Goal: Information Seeking & Learning: Learn about a topic

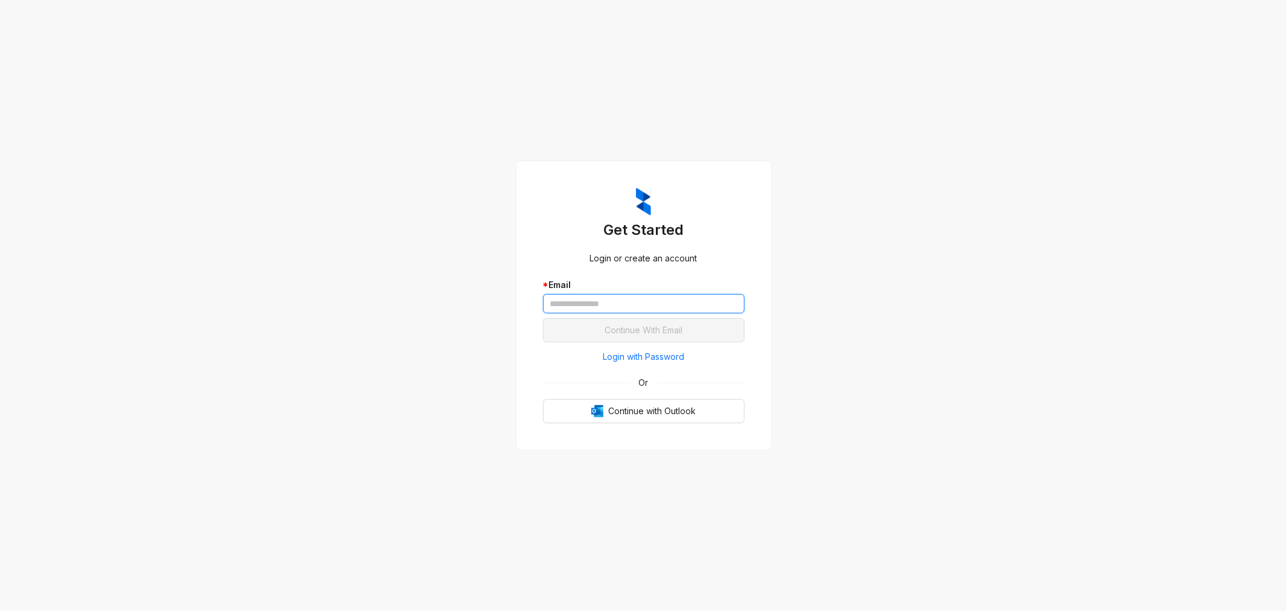
click at [612, 298] on input "text" at bounding box center [644, 303] width 202 height 19
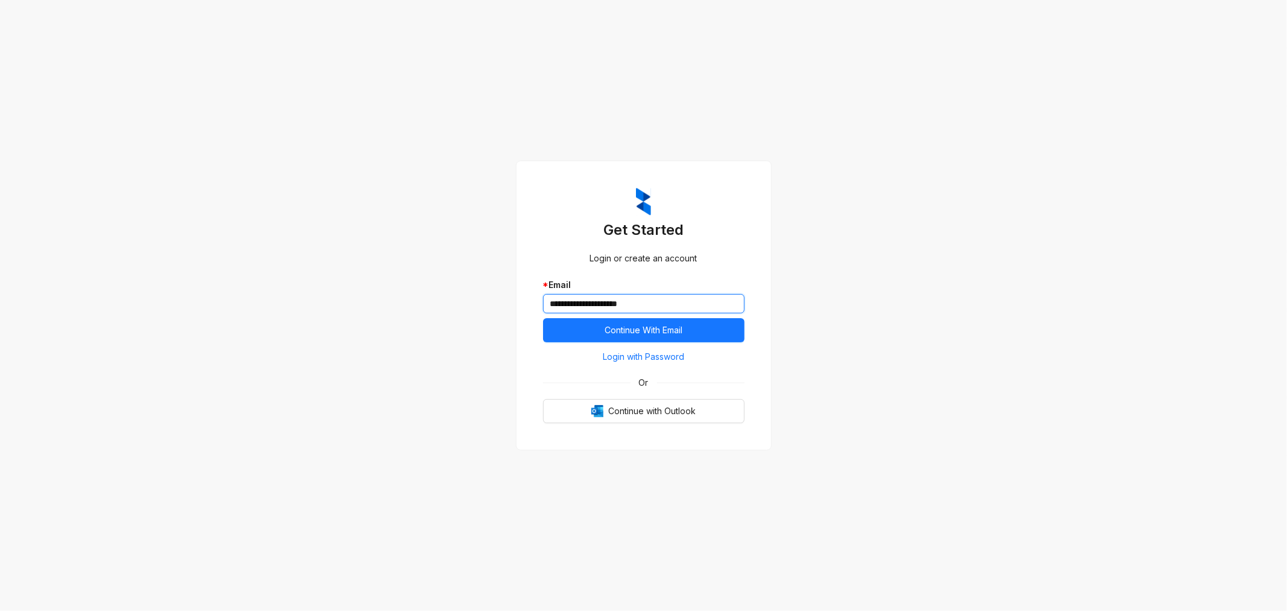
type input "**********"
click at [602, 330] on button "Continue With Email" at bounding box center [644, 330] width 202 height 24
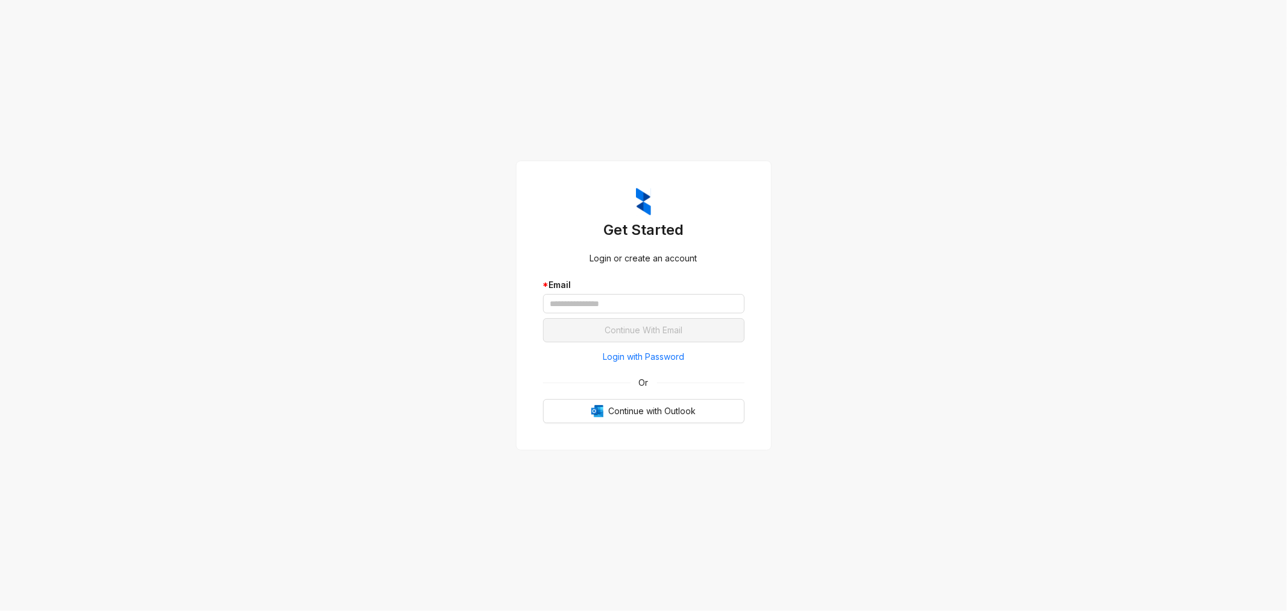
click at [615, 407] on span "Continue with Outlook" at bounding box center [651, 410] width 87 height 13
click at [608, 304] on input "text" at bounding box center [644, 303] width 202 height 19
click at [630, 300] on input "text" at bounding box center [644, 303] width 202 height 19
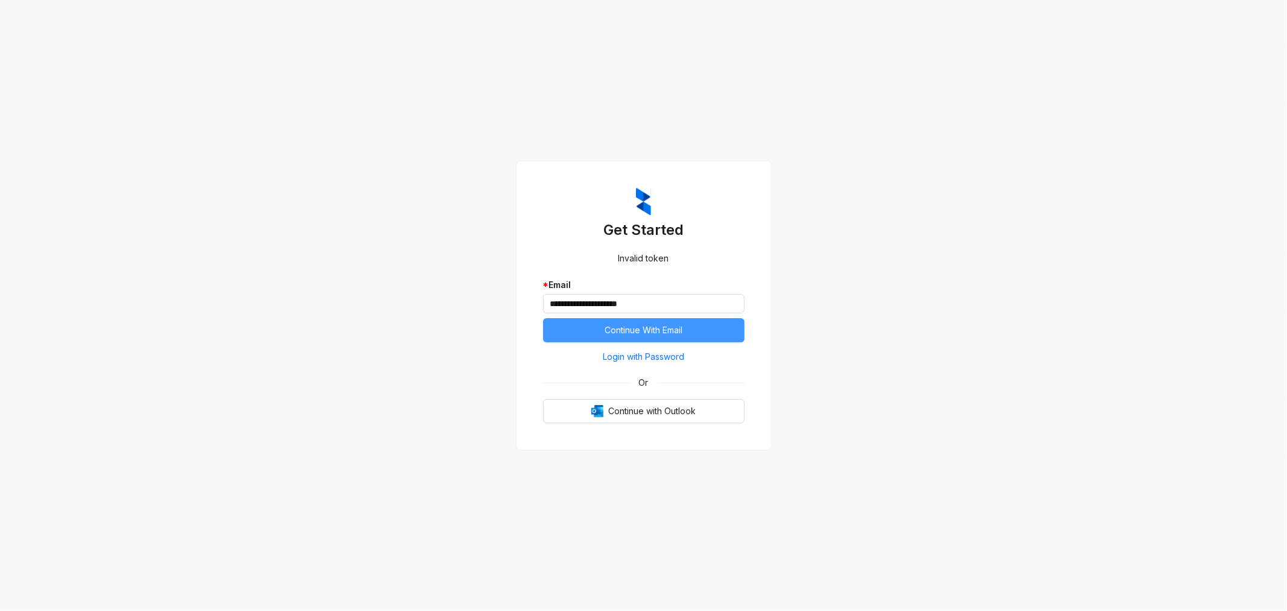
click at [664, 329] on span "Continue With Email" at bounding box center [644, 329] width 78 height 13
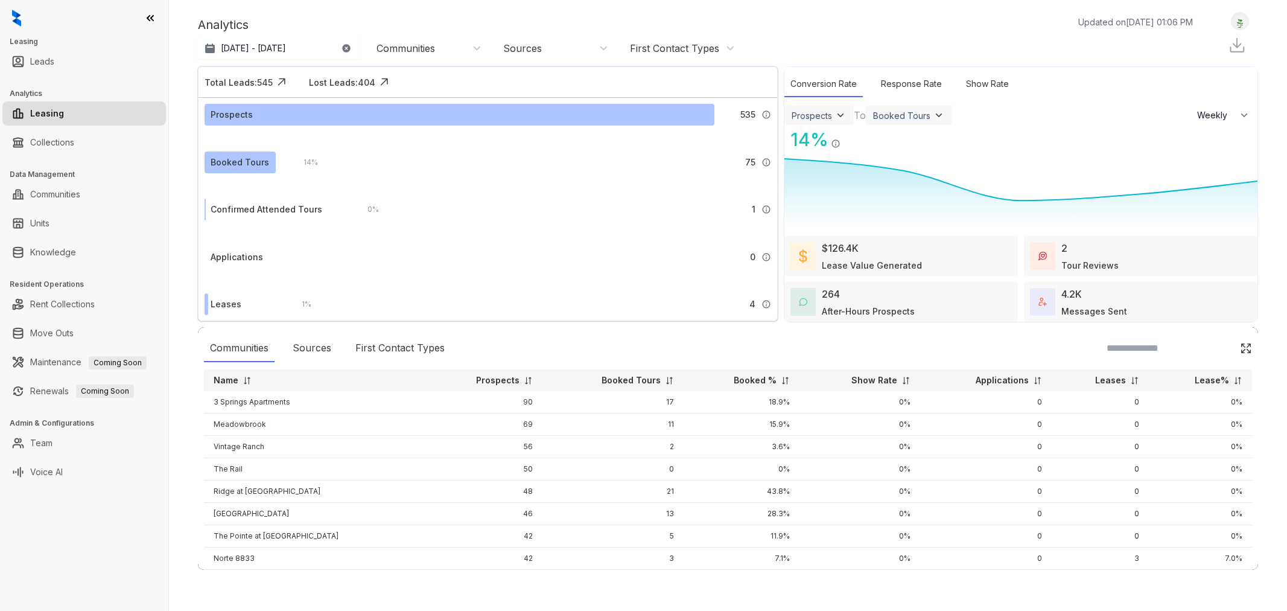
select select "******"
click at [68, 249] on link "Knowledge" at bounding box center [53, 252] width 46 height 24
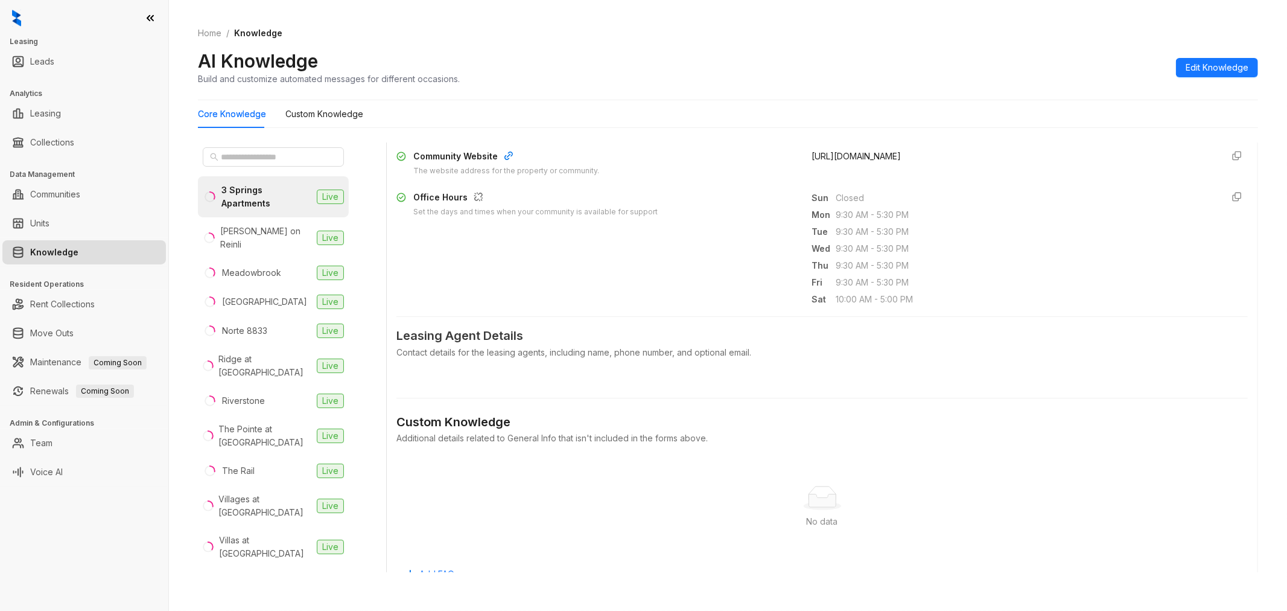
scroll to position [335, 0]
drag, startPoint x: 407, startPoint y: 329, endPoint x: 537, endPoint y: 331, distance: 130.3
click at [537, 331] on span "Leasing Agent Details" at bounding box center [821, 334] width 851 height 19
drag, startPoint x: 466, startPoint y: 420, endPoint x: 568, endPoint y: 418, distance: 102.0
click at [554, 418] on div "Custom Knowledge" at bounding box center [821, 420] width 851 height 19
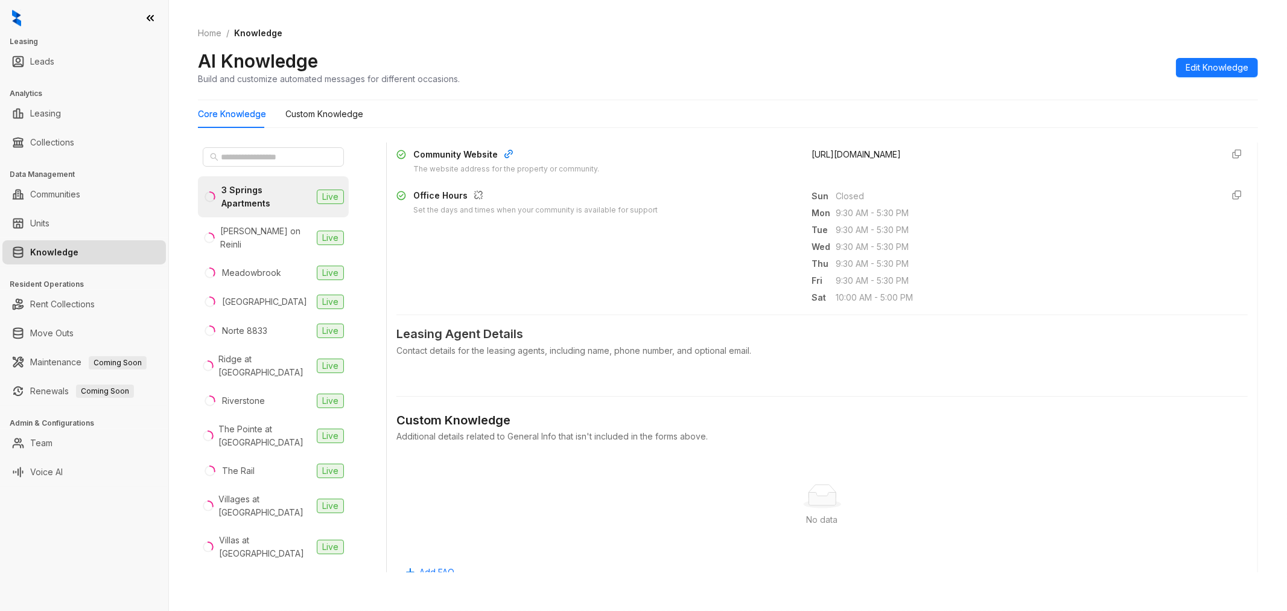
click at [491, 461] on div "No data No data" at bounding box center [821, 505] width 851 height 100
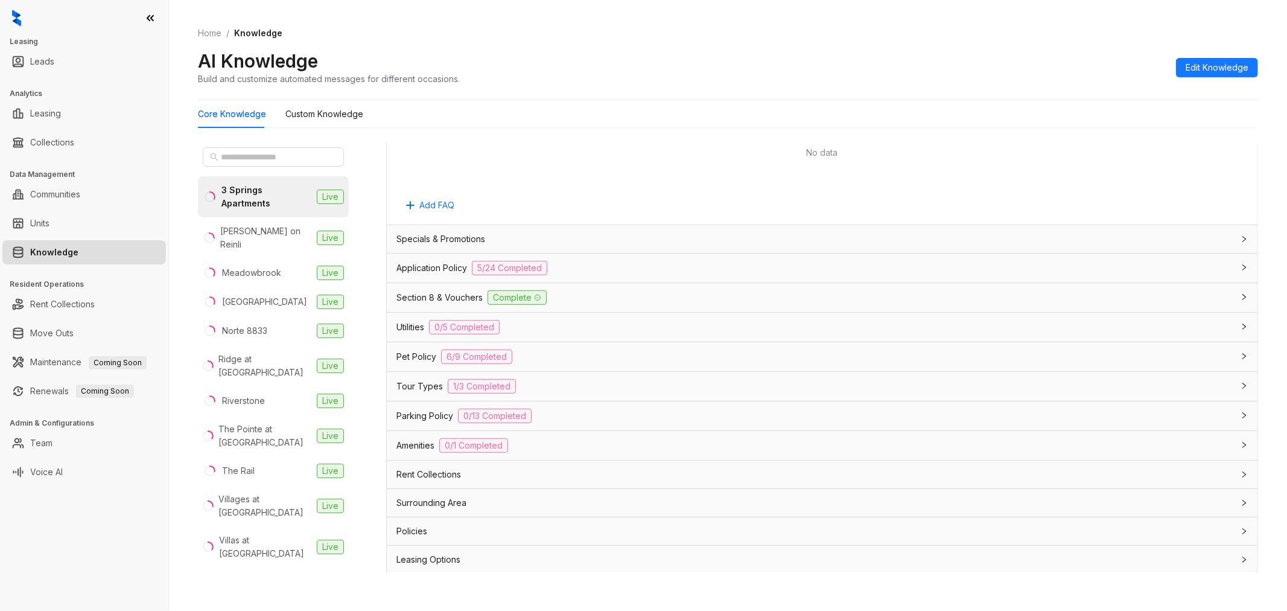
scroll to position [705, 0]
click at [433, 236] on span "Specials & Promotions" at bounding box center [440, 236] width 89 height 13
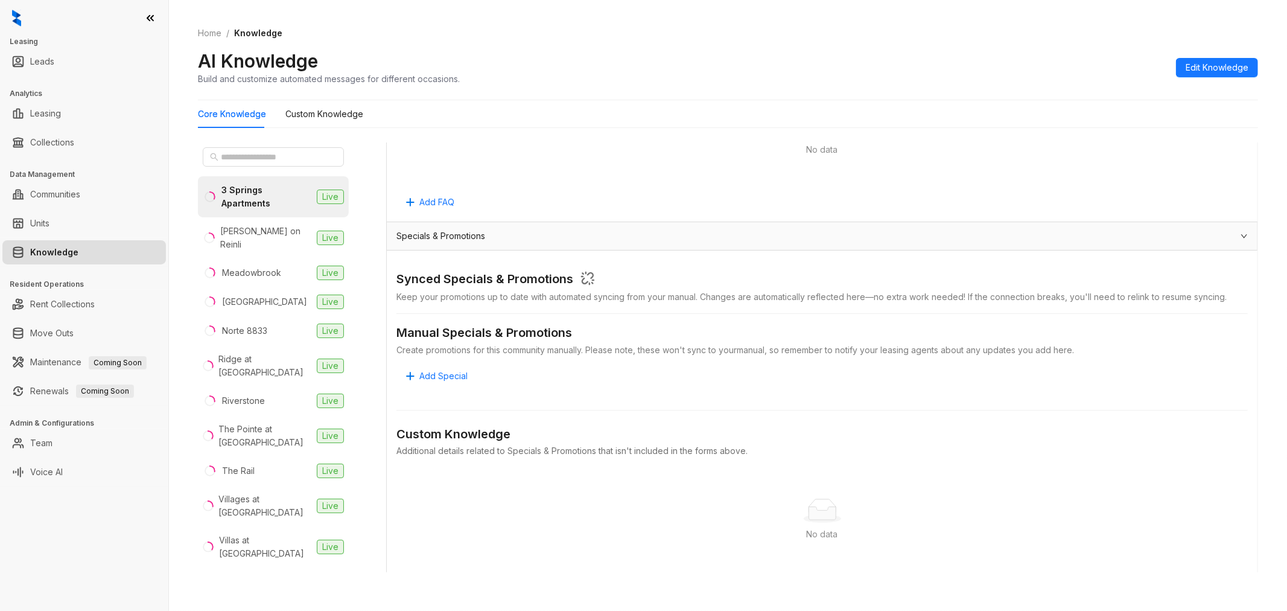
click at [460, 232] on span "Specials & Promotions" at bounding box center [440, 235] width 89 height 13
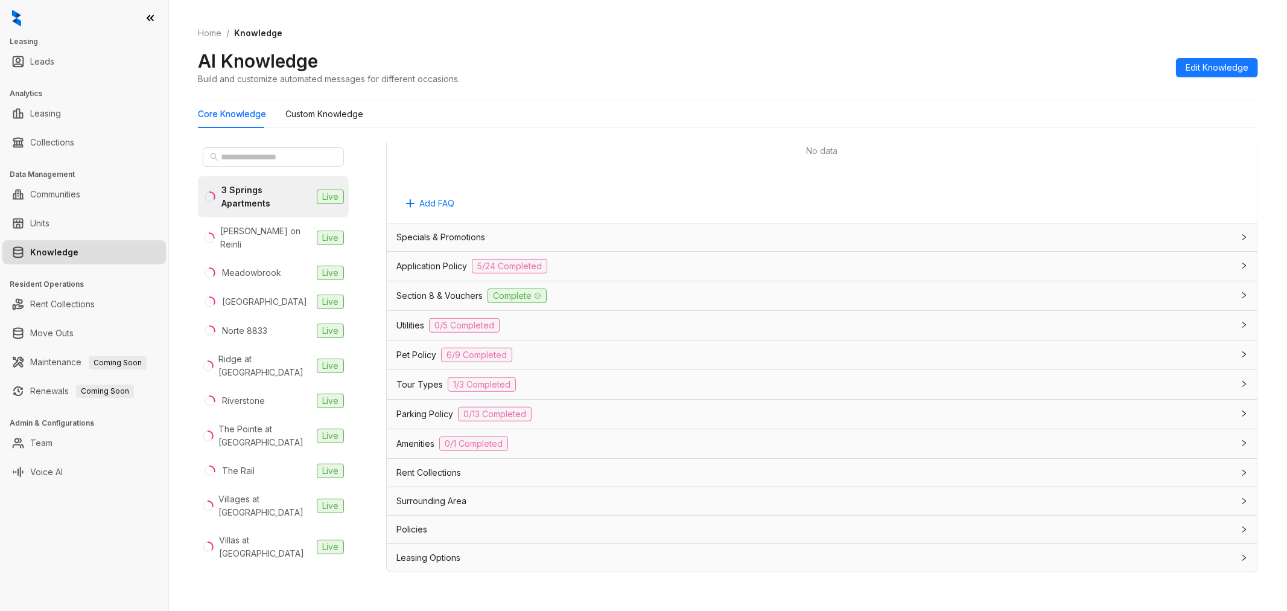
click at [439, 267] on span "Application Policy" at bounding box center [431, 265] width 71 height 13
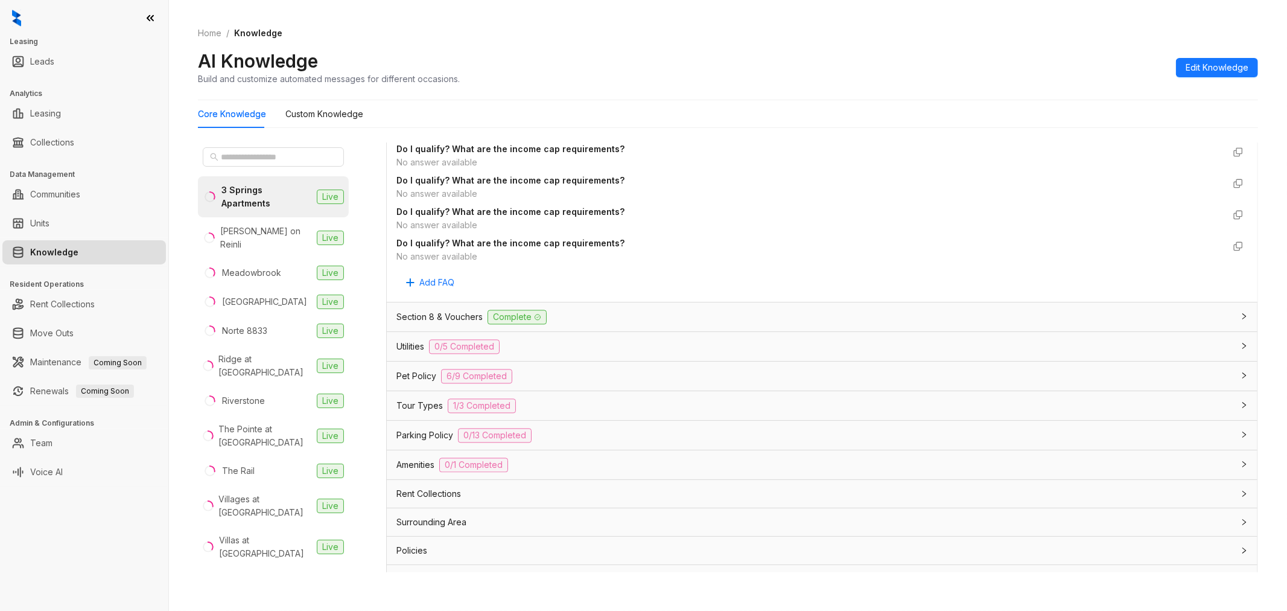
scroll to position [2252, 0]
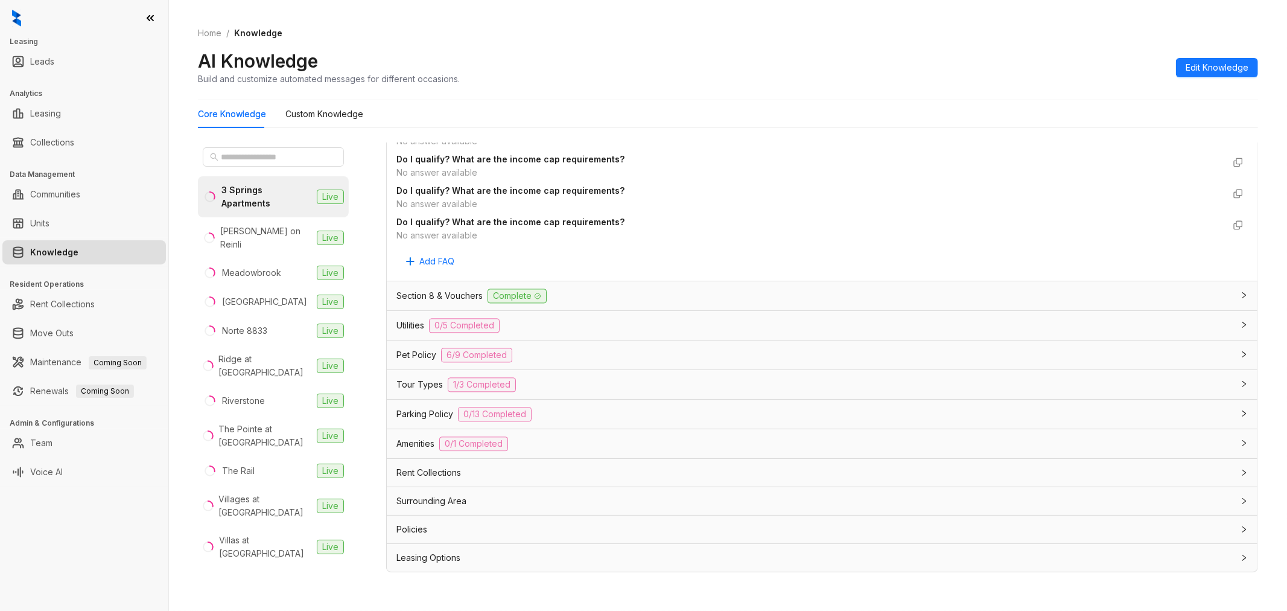
click at [509, 323] on div "Utilities 0/5 Completed" at bounding box center [814, 325] width 837 height 14
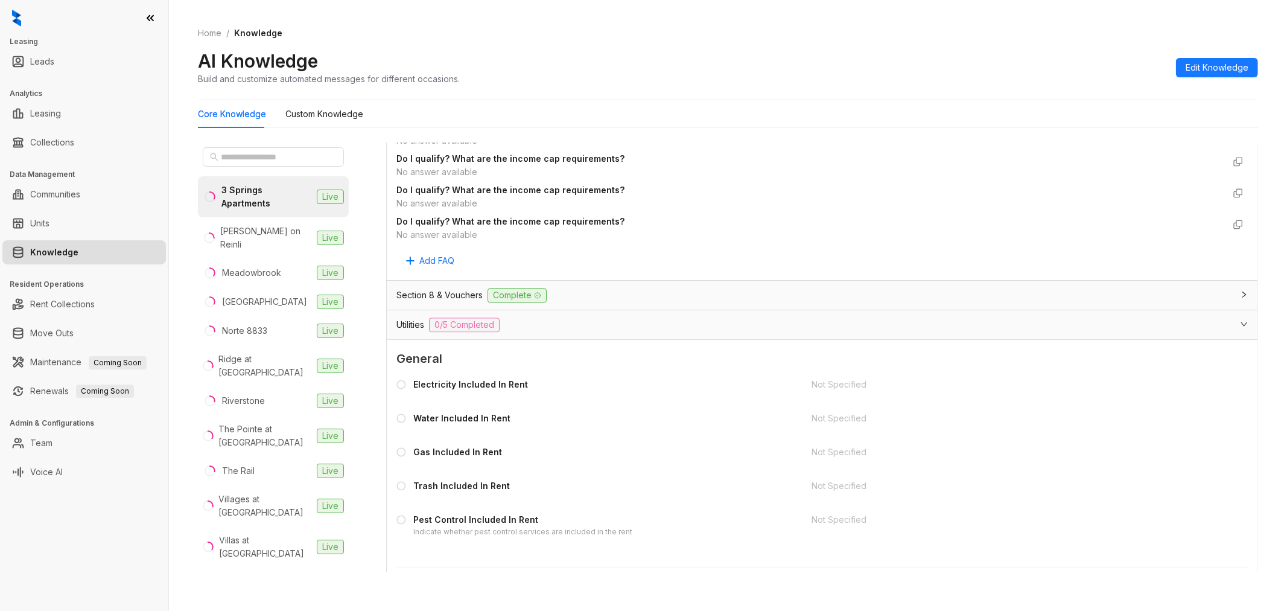
click at [509, 323] on div "Utilities 0/5 Completed" at bounding box center [814, 324] width 837 height 14
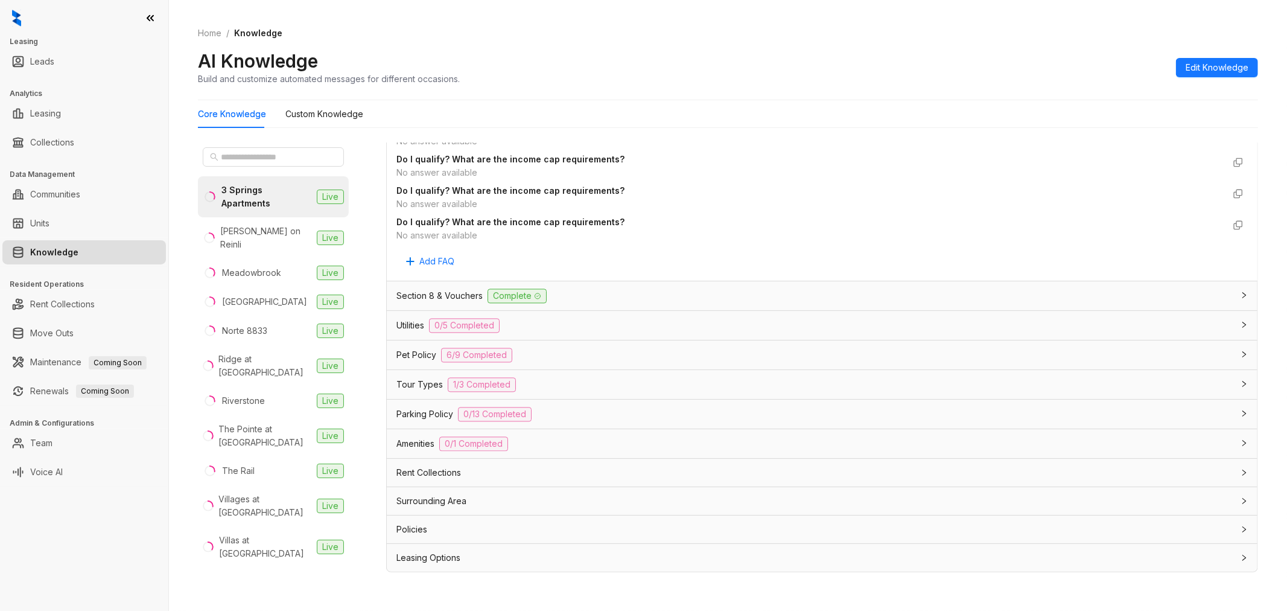
click at [554, 354] on div "Pet Policy 6/9 Completed" at bounding box center [814, 355] width 837 height 14
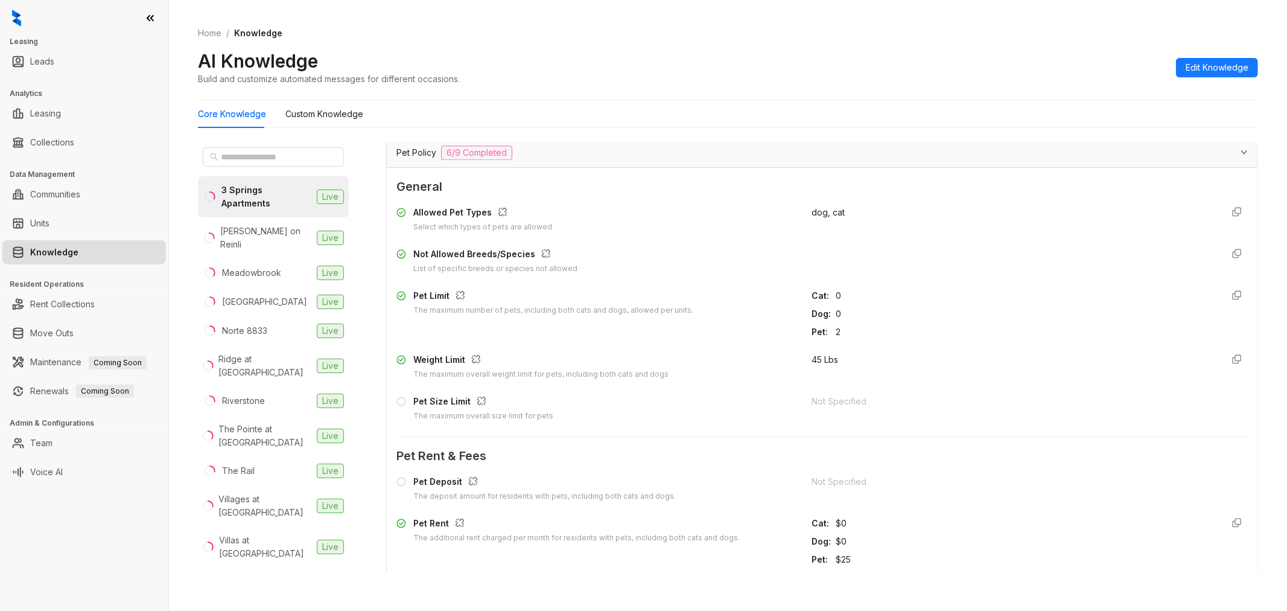
scroll to position [2453, 0]
click at [537, 154] on div "Pet Policy 6/9 Completed" at bounding box center [814, 153] width 837 height 14
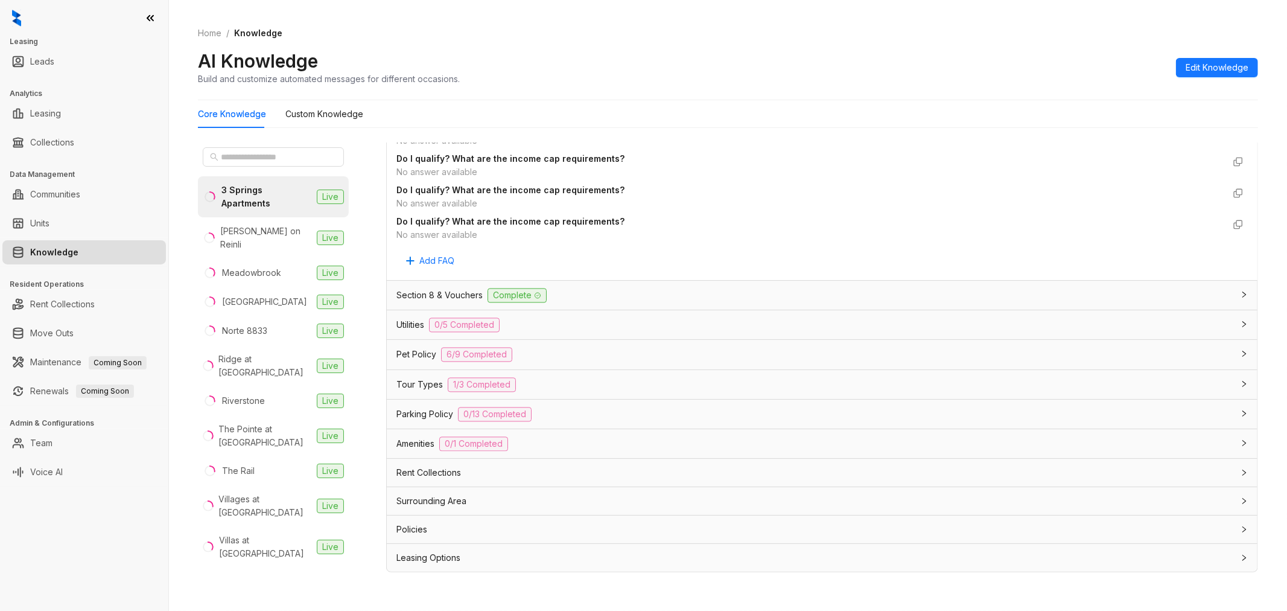
scroll to position [2252, 0]
click at [550, 416] on div "Parking Policy 0/13 Completed" at bounding box center [814, 414] width 837 height 14
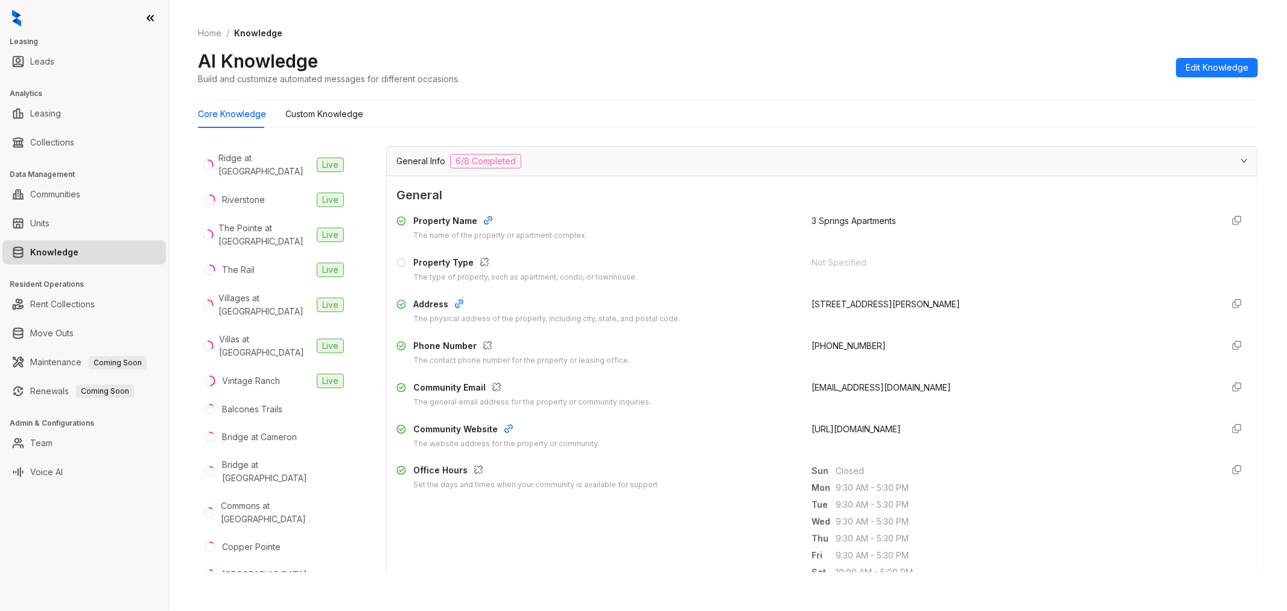
scroll to position [0, 0]
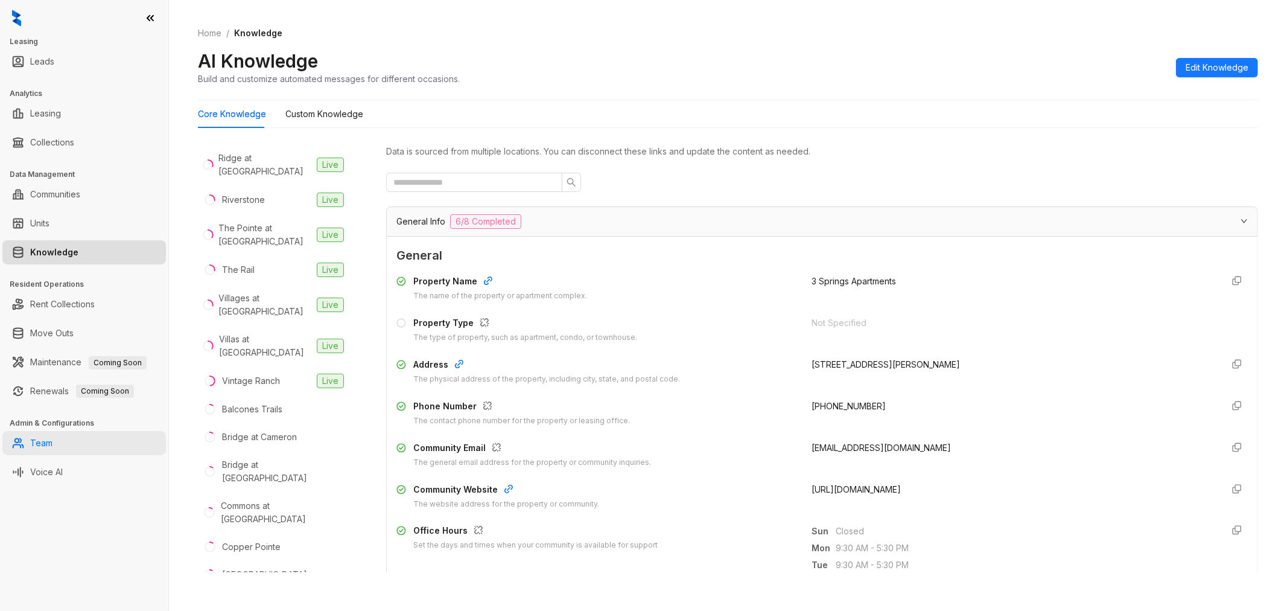
click at [52, 445] on link "Team" at bounding box center [41, 443] width 22 height 24
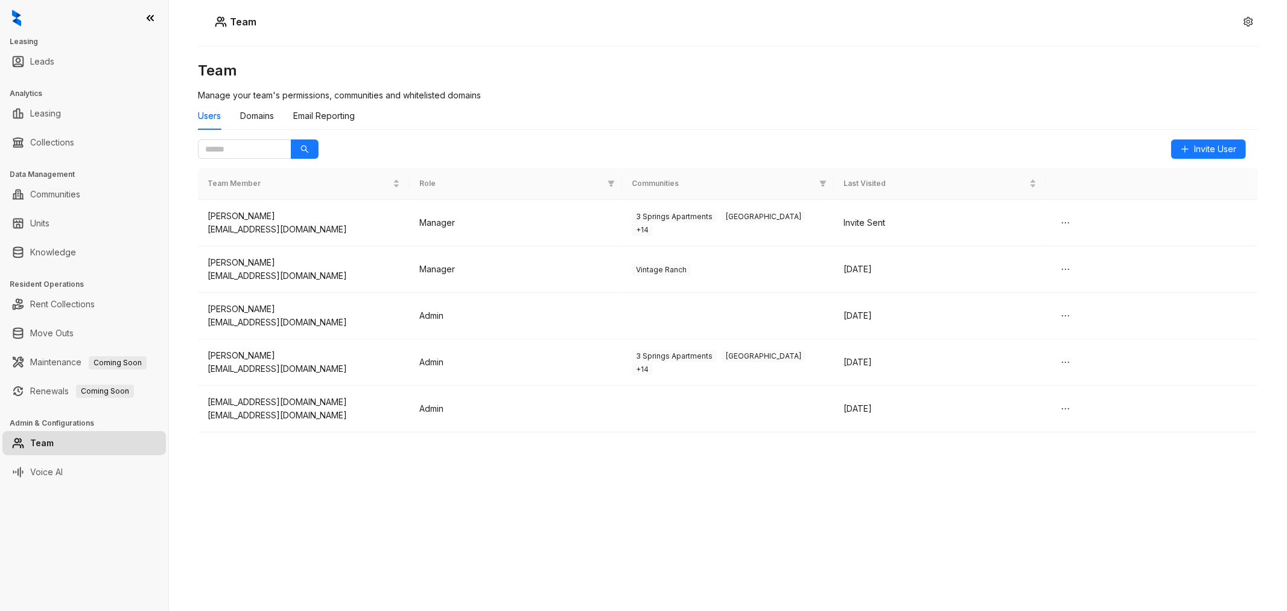
click at [253, 510] on div "Team Team Manage your team's permissions, communities and whitelisted domains U…" at bounding box center [728, 305] width 1118 height 611
click at [49, 116] on link "Leasing" at bounding box center [45, 113] width 31 height 24
select select "******"
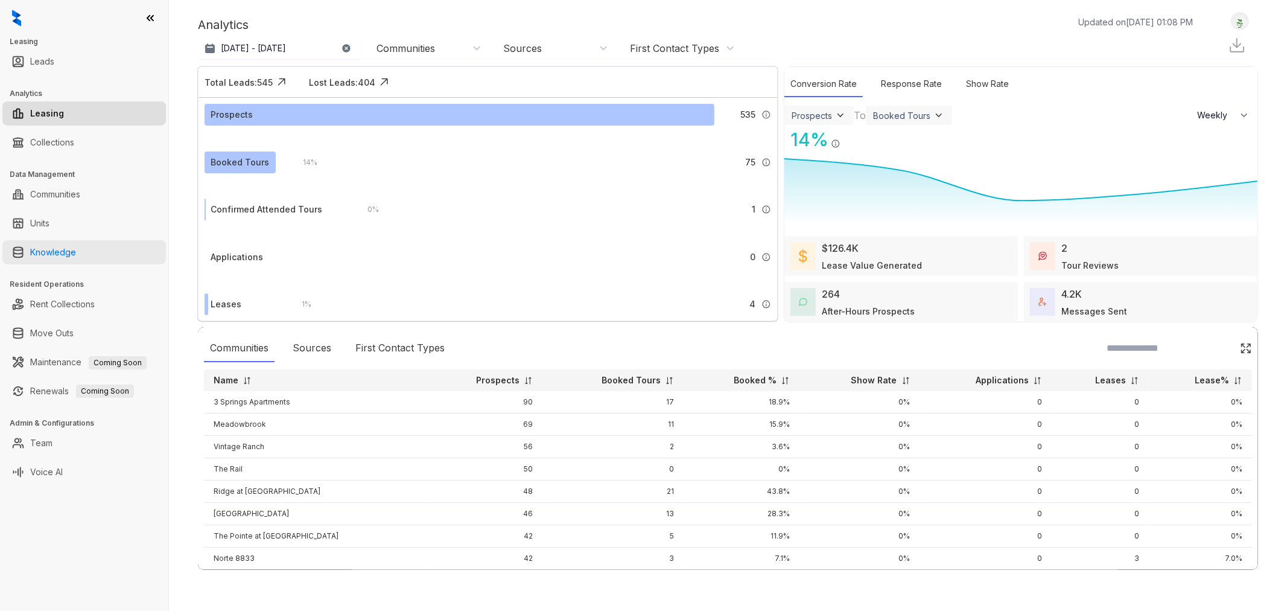
click at [57, 252] on link "Knowledge" at bounding box center [53, 252] width 46 height 24
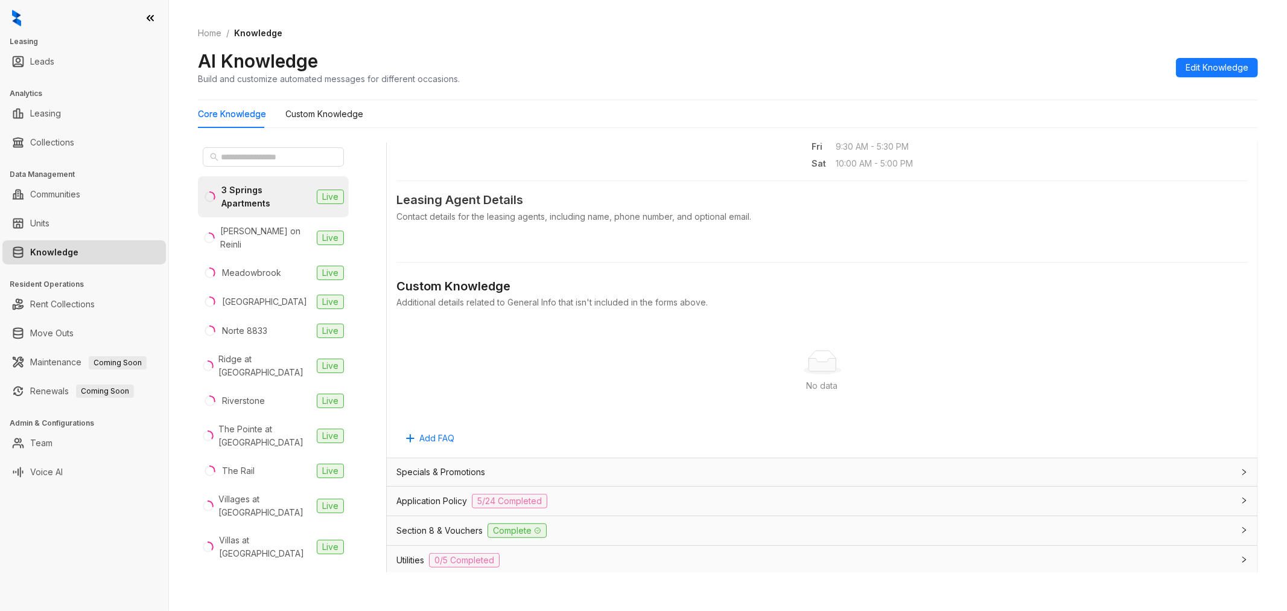
scroll to position [705, 0]
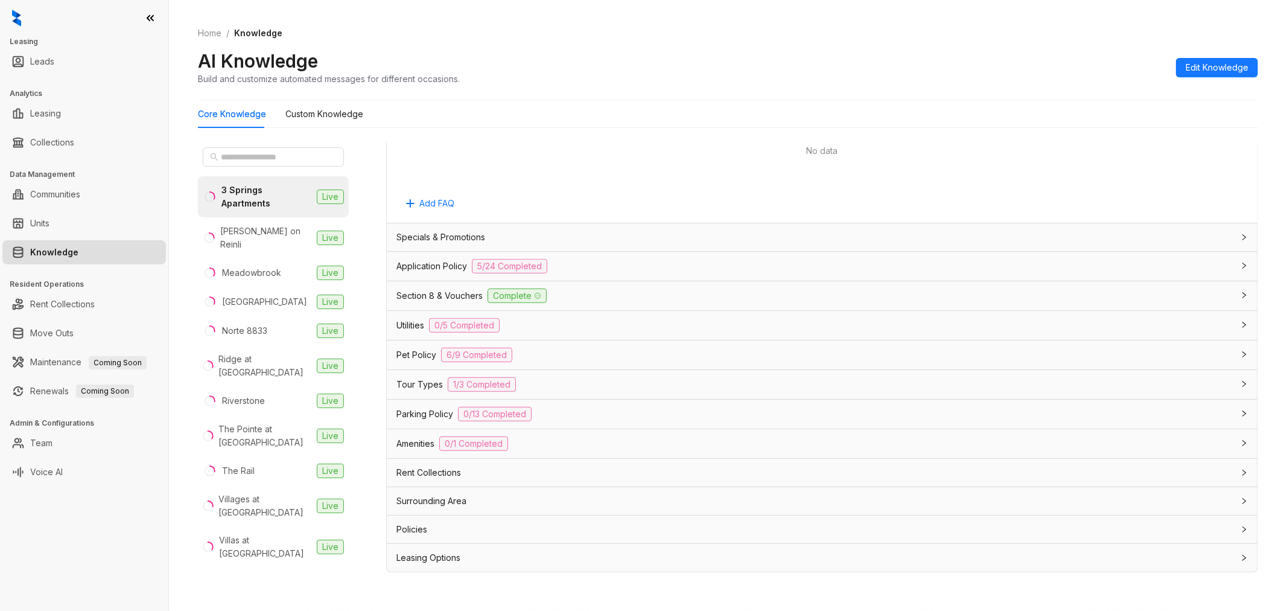
click at [574, 259] on div "Application Policy 5/24 Completed" at bounding box center [814, 266] width 837 height 14
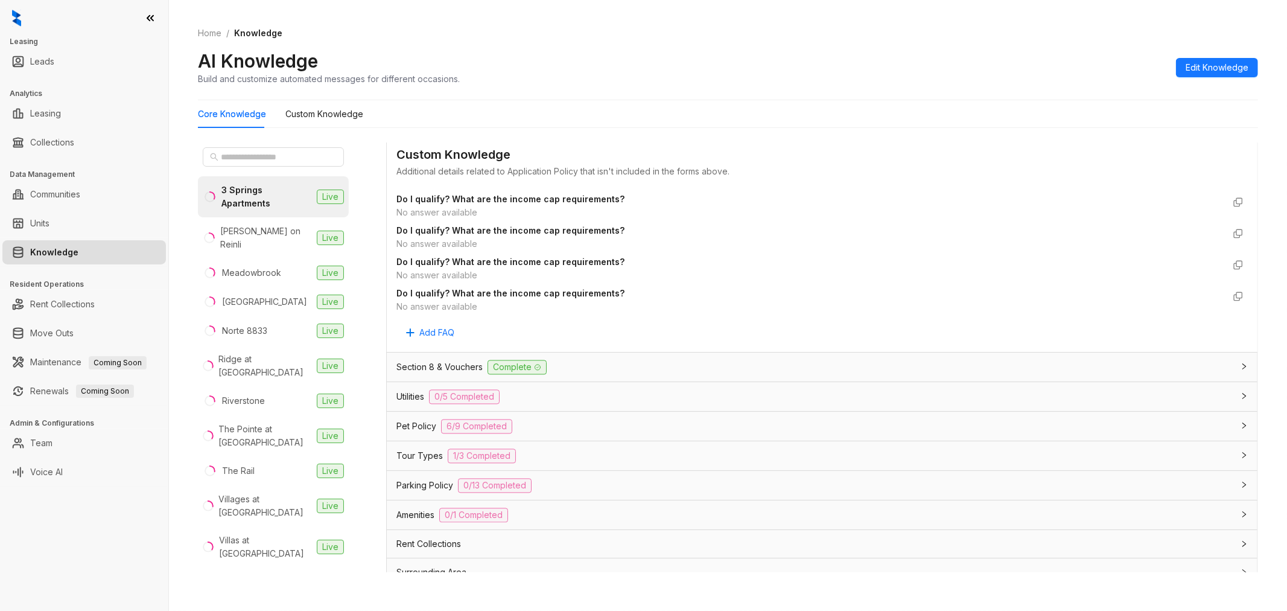
scroll to position [2252, 0]
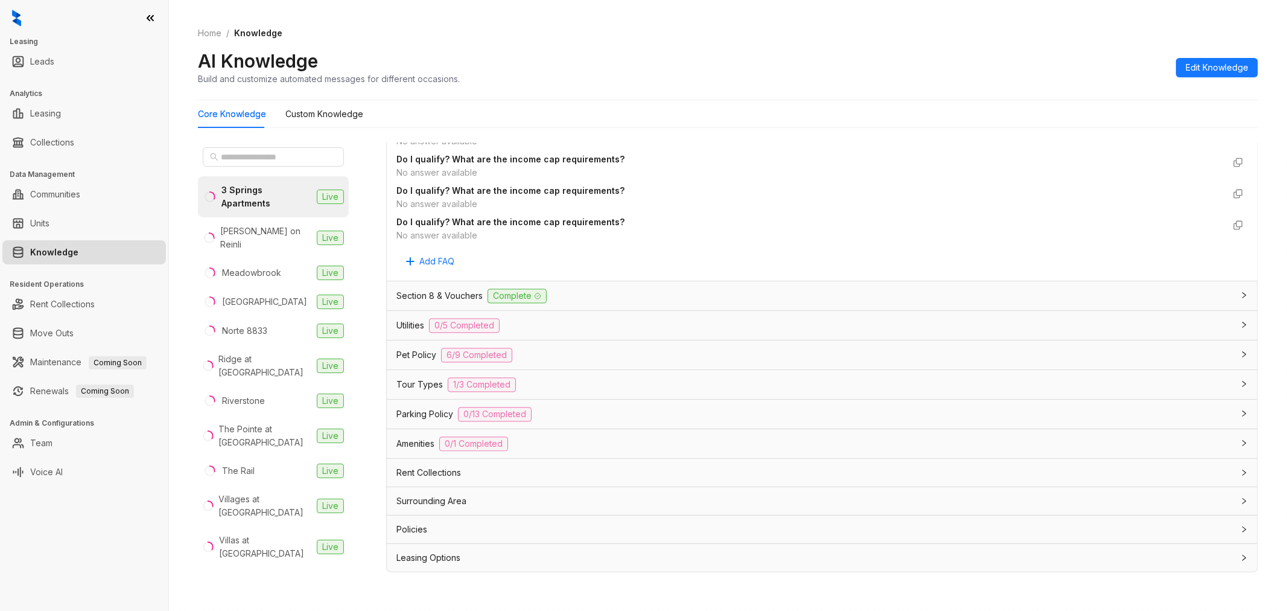
click at [576, 296] on div "Section 8 & Vouchers Complete" at bounding box center [814, 295] width 837 height 14
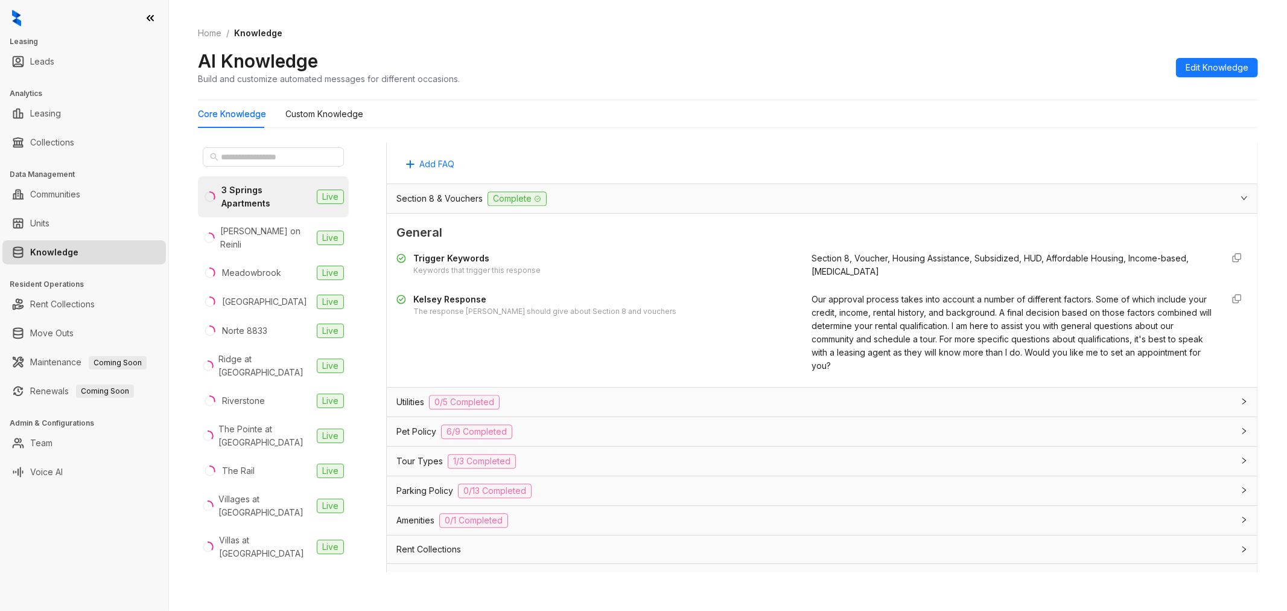
scroll to position [2426, 0]
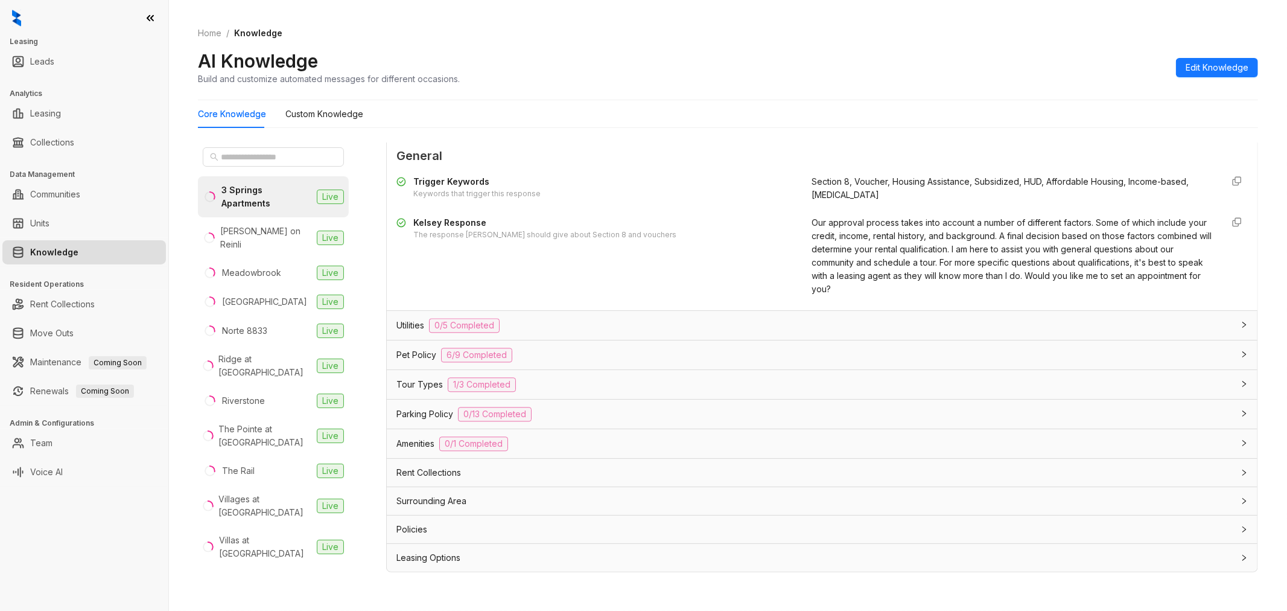
click at [557, 323] on div "Utilities 0/5 Completed" at bounding box center [814, 325] width 837 height 14
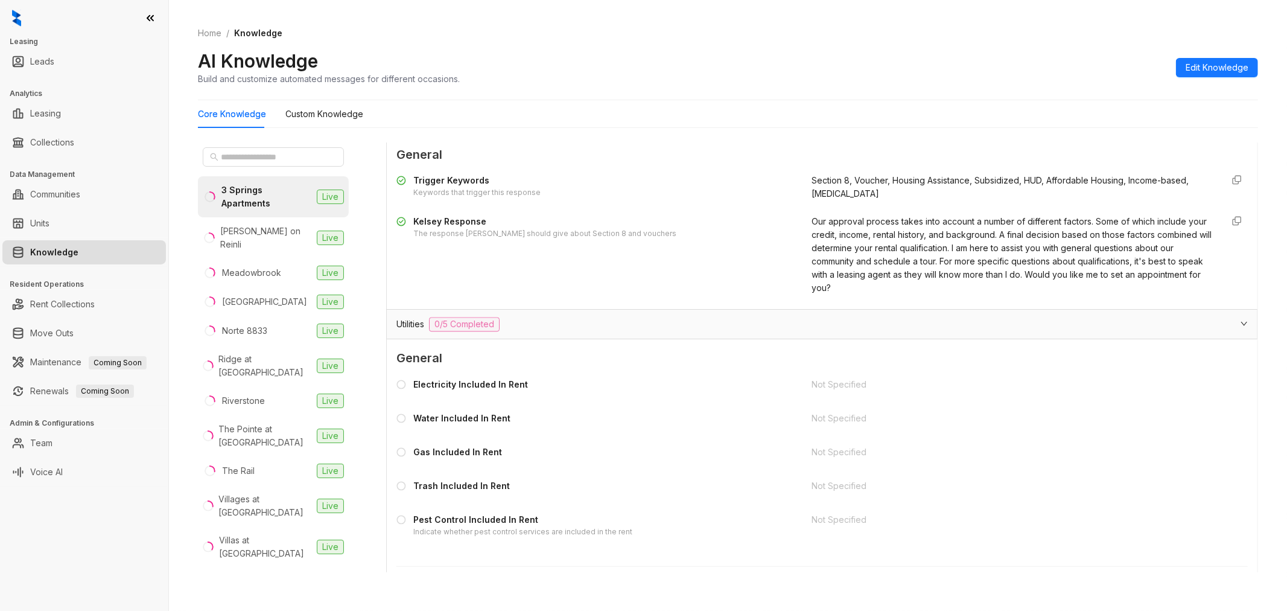
click at [557, 323] on div "Utilities 0/5 Completed" at bounding box center [814, 324] width 837 height 14
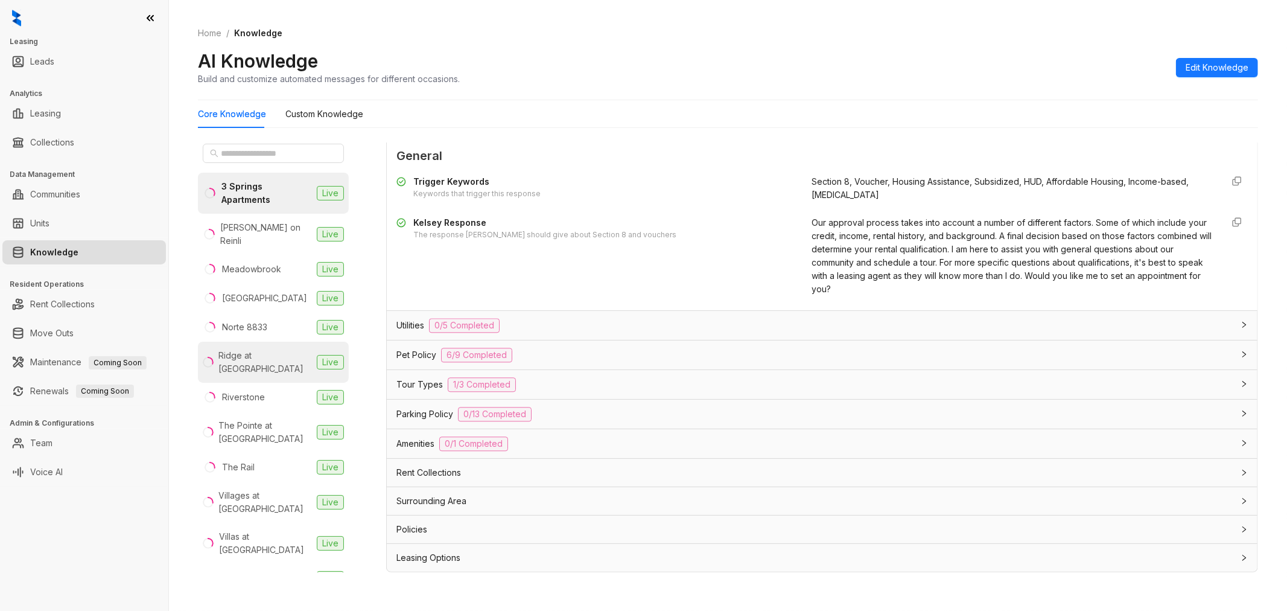
scroll to position [0, 0]
